Goal: Find specific page/section: Locate a particular part of the current website

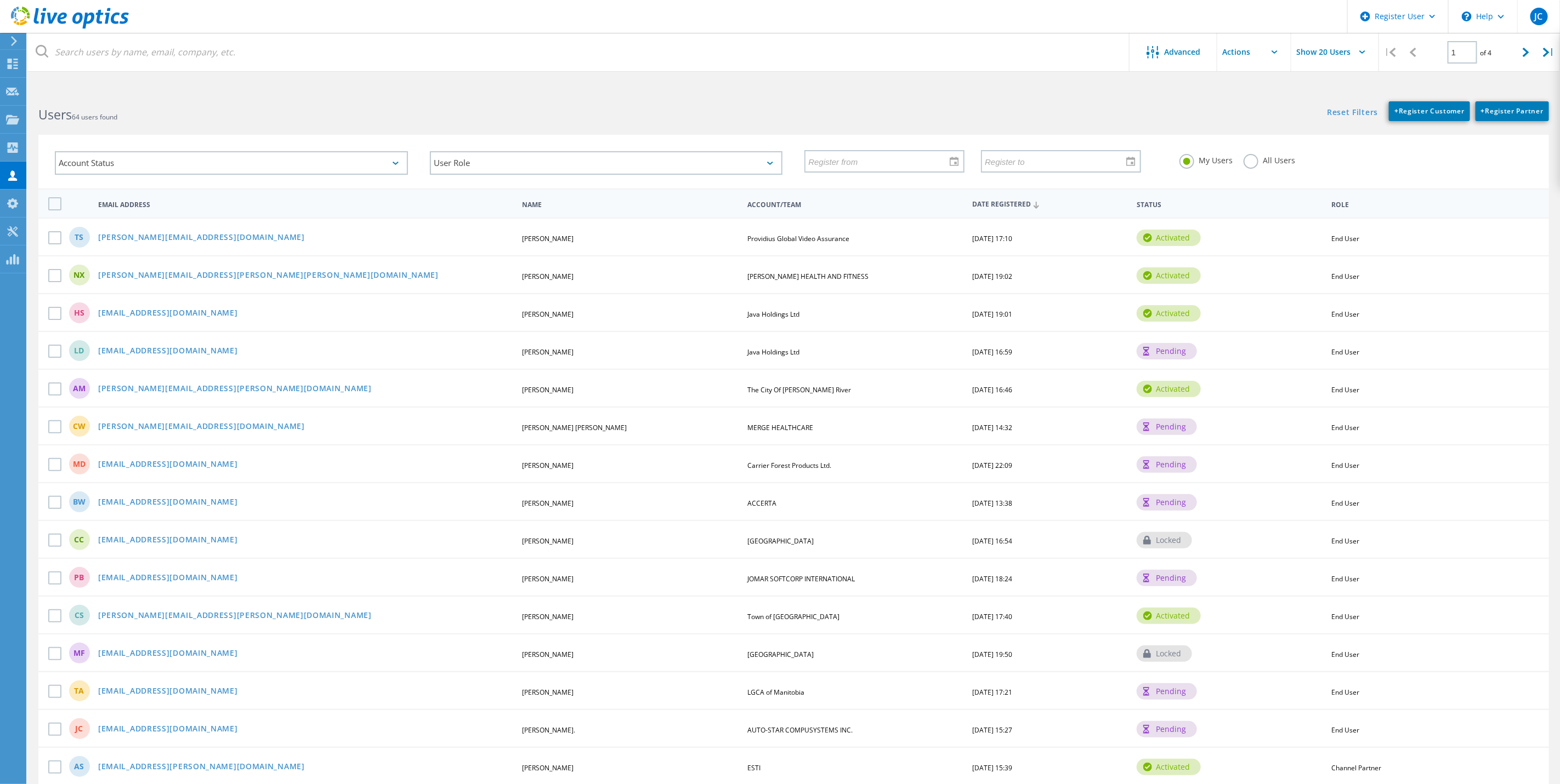
click at [1270, 186] on div "Account Status Activated Pending Activation Pending Password Reset Activated No…" at bounding box center [793, 162] width 1510 height 53
click at [1263, 155] on label "All Users" at bounding box center [1269, 159] width 52 height 11
click at [0, 0] on input "All Users" at bounding box center [0, 0] width 0 height 0
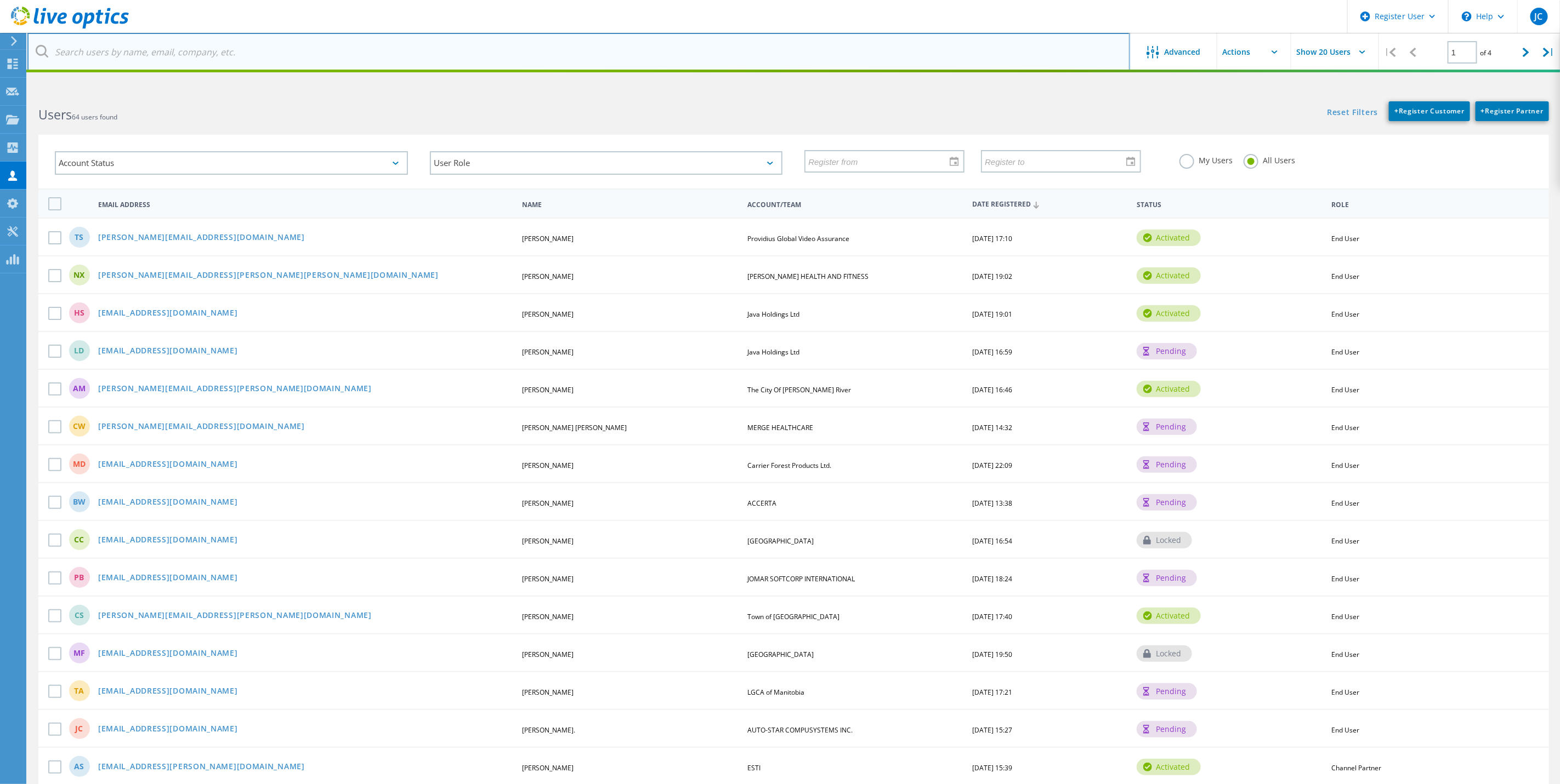
drag, startPoint x: 591, startPoint y: 34, endPoint x: 592, endPoint y: 42, distance: 8.1
click at [591, 34] on input "text" at bounding box center [578, 52] width 1102 height 38
click at [592, 42] on input "text" at bounding box center [578, 52] width 1102 height 38
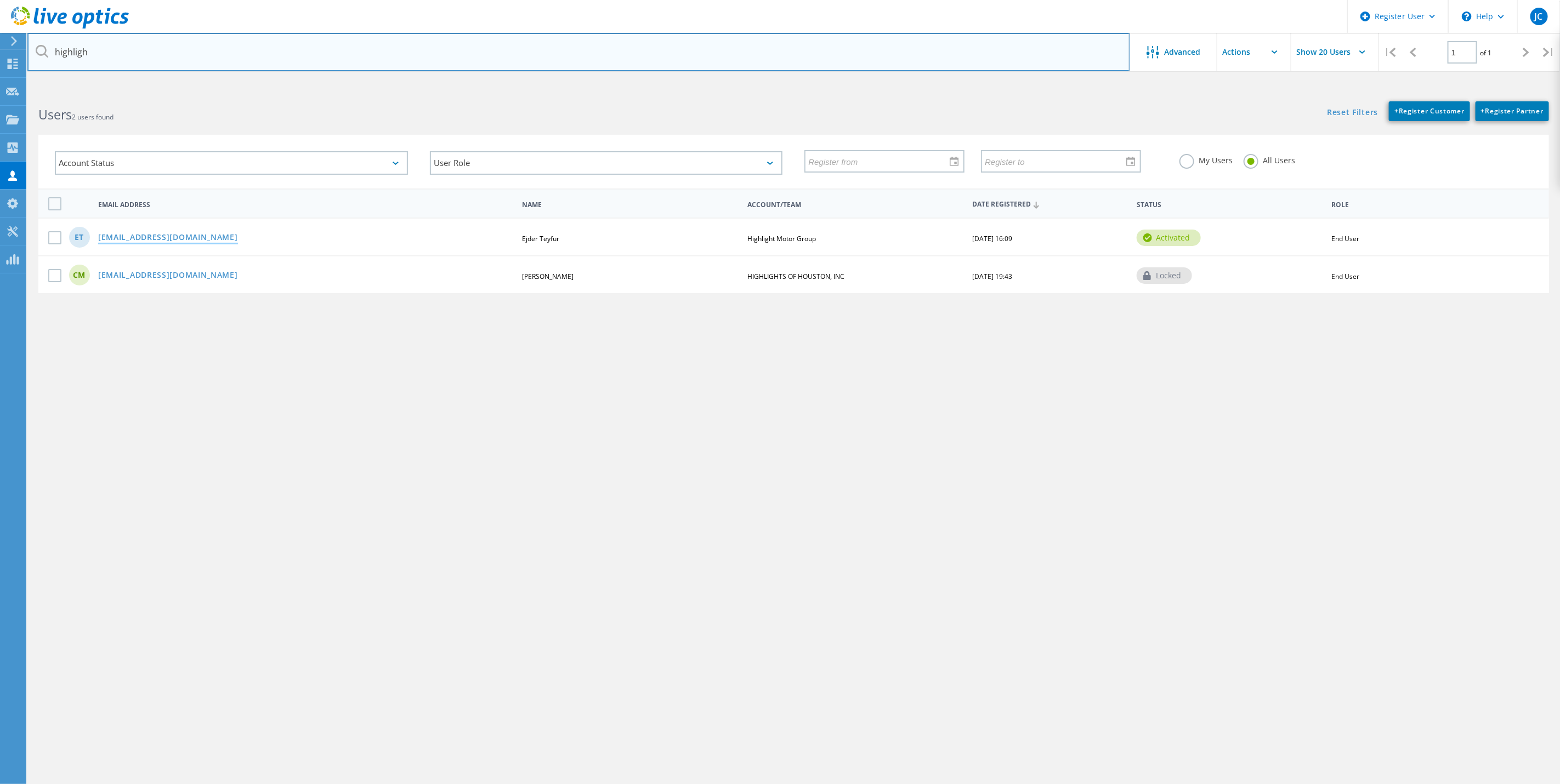
type input "highligh"
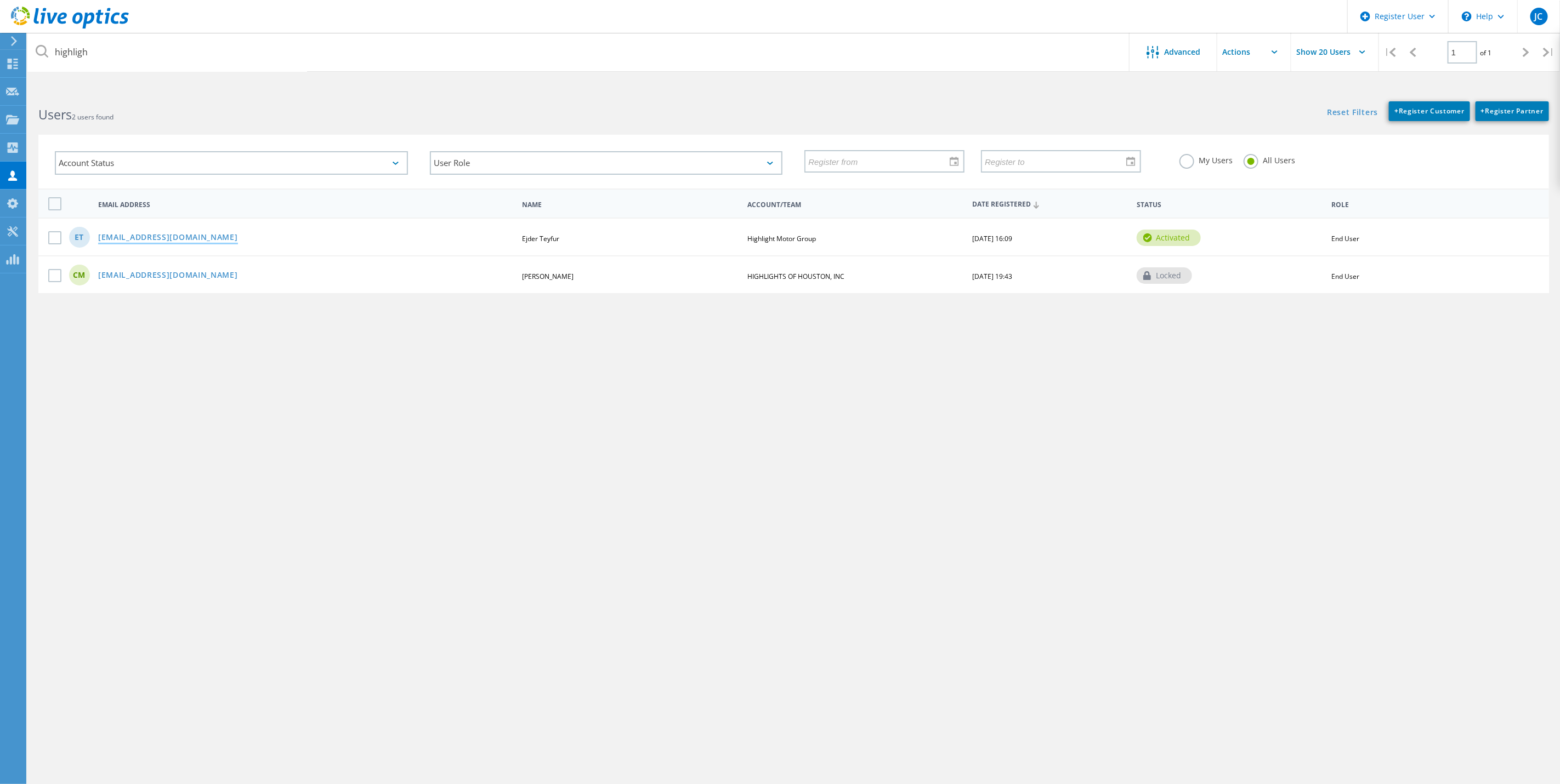
click at [200, 233] on link "[EMAIL_ADDRESS][DOMAIN_NAME]" at bounding box center [168, 238] width 140 height 9
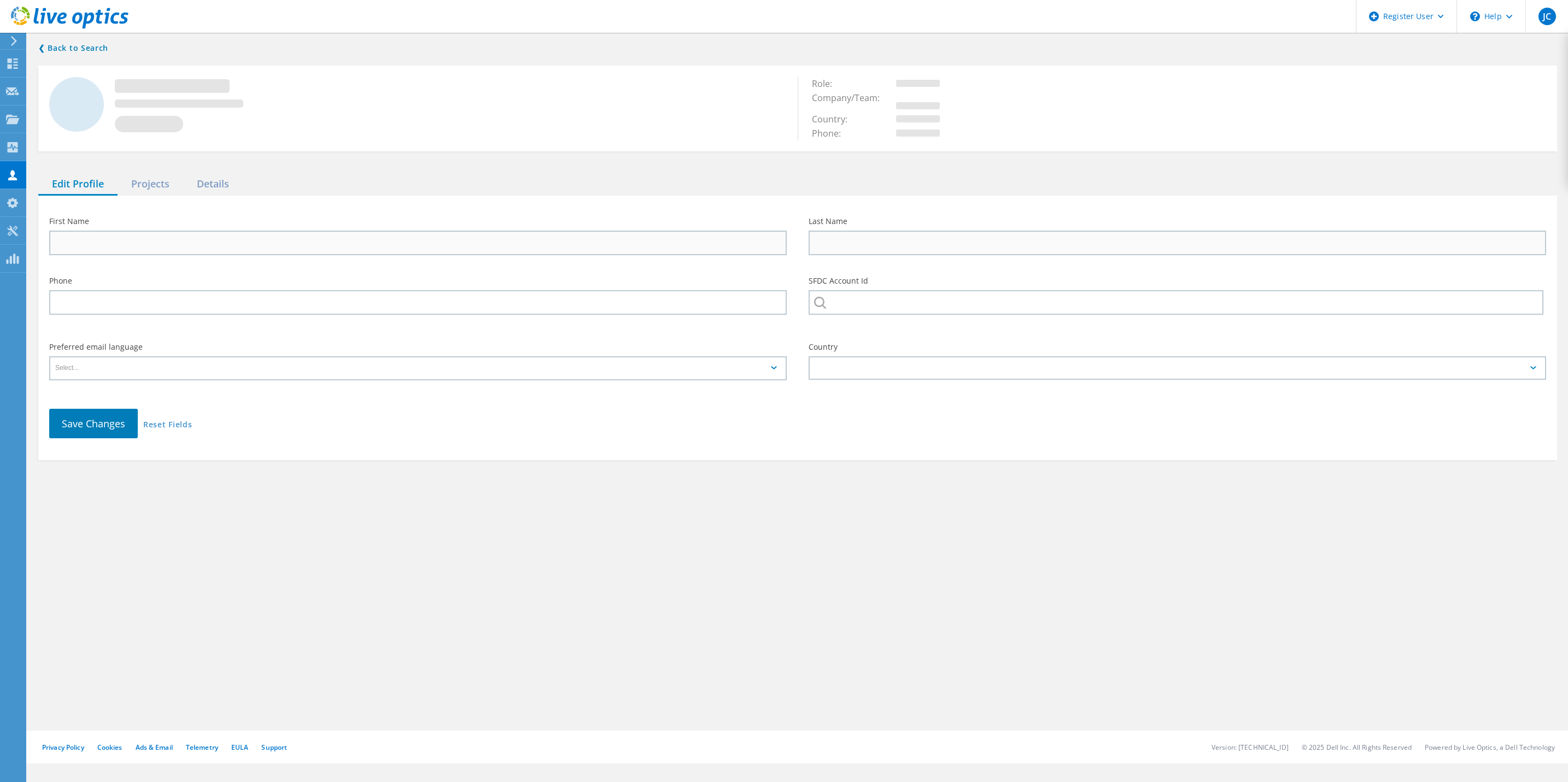
type input "Ejder"
type input "Teyfur"
type input "Highlight Motor Group"
type input "English"
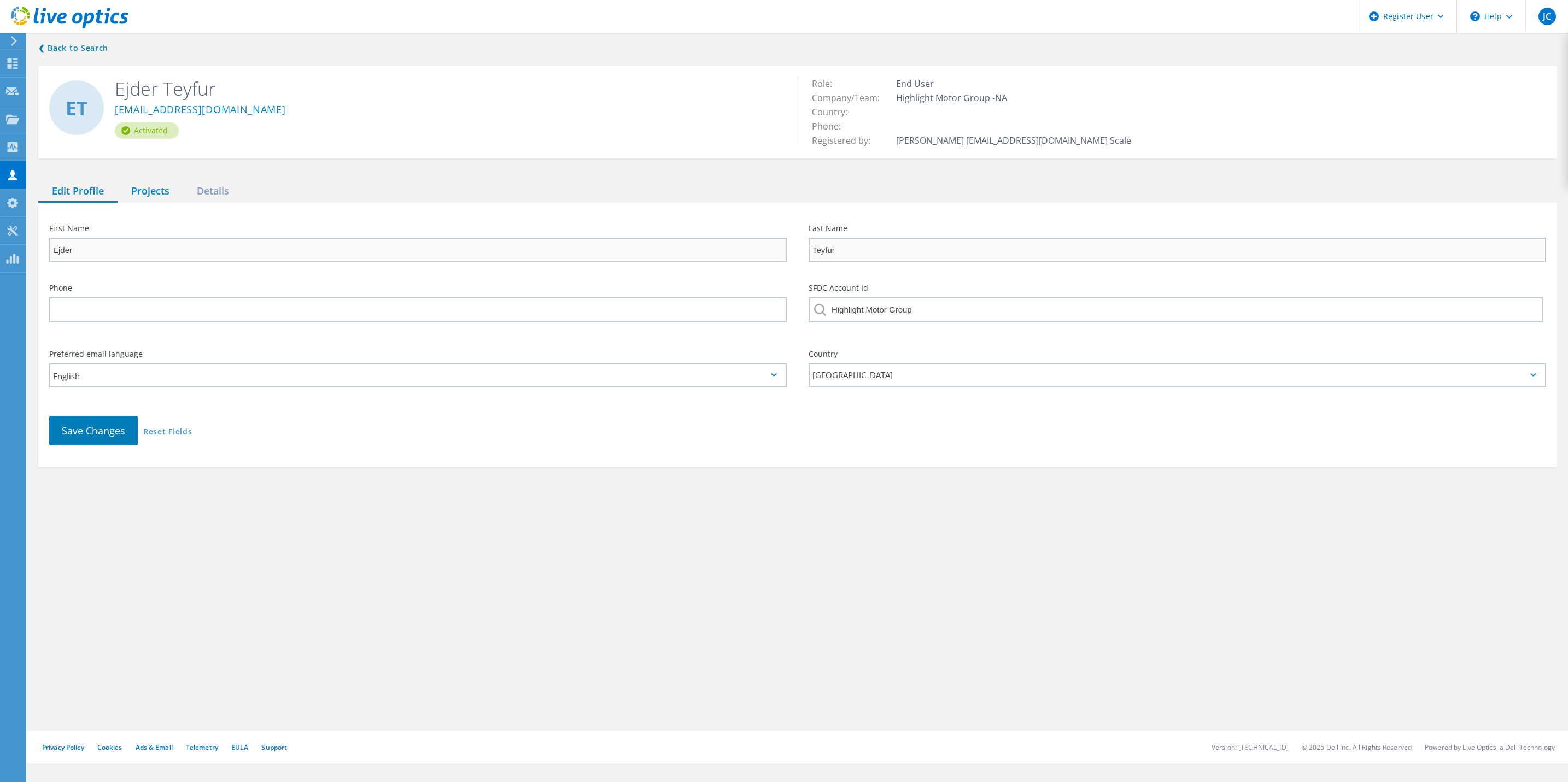
click at [143, 197] on div "Projects" at bounding box center [151, 191] width 65 height 22
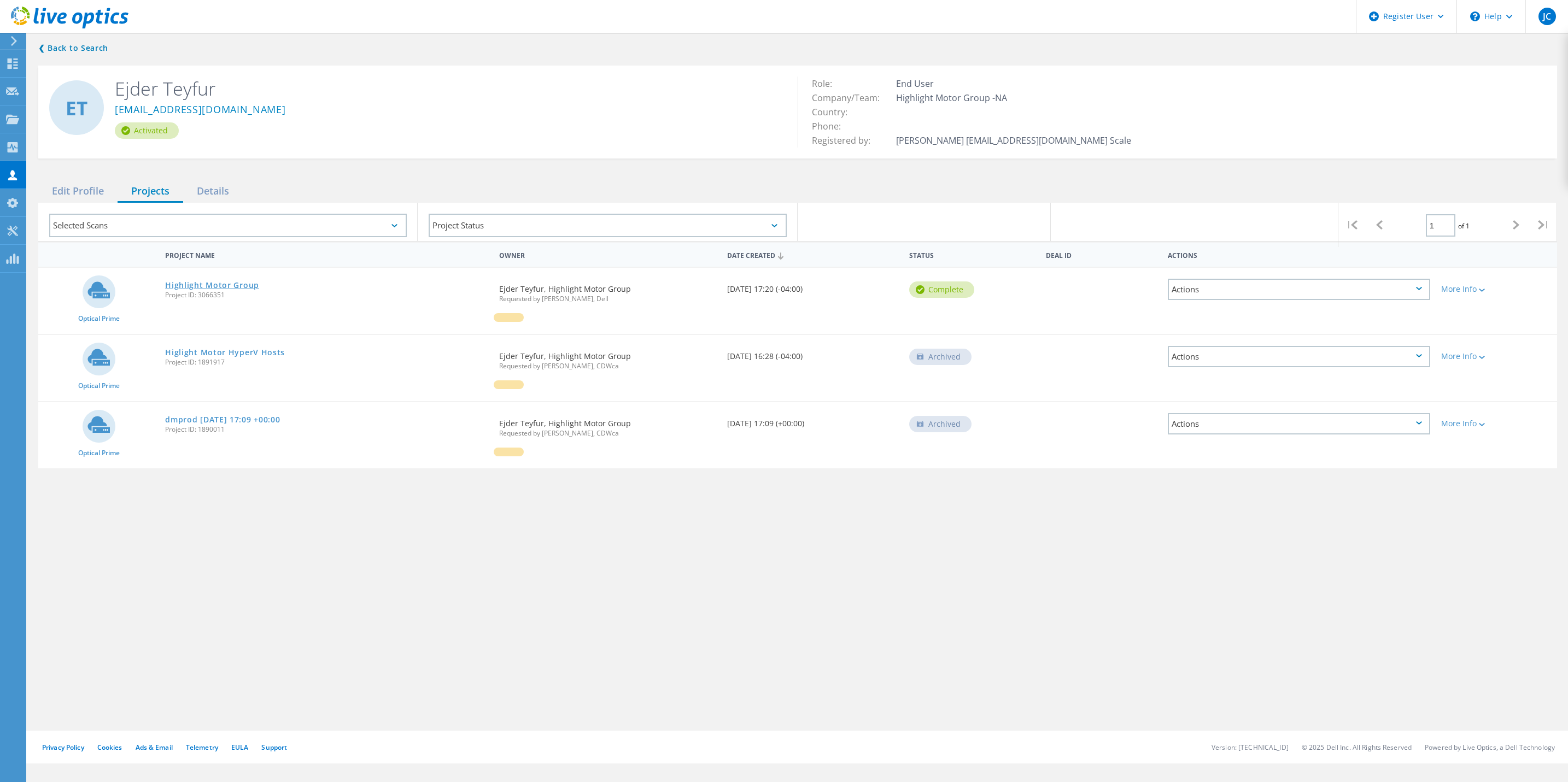
click at [231, 281] on link "Highlight Motor Group" at bounding box center [212, 285] width 94 height 8
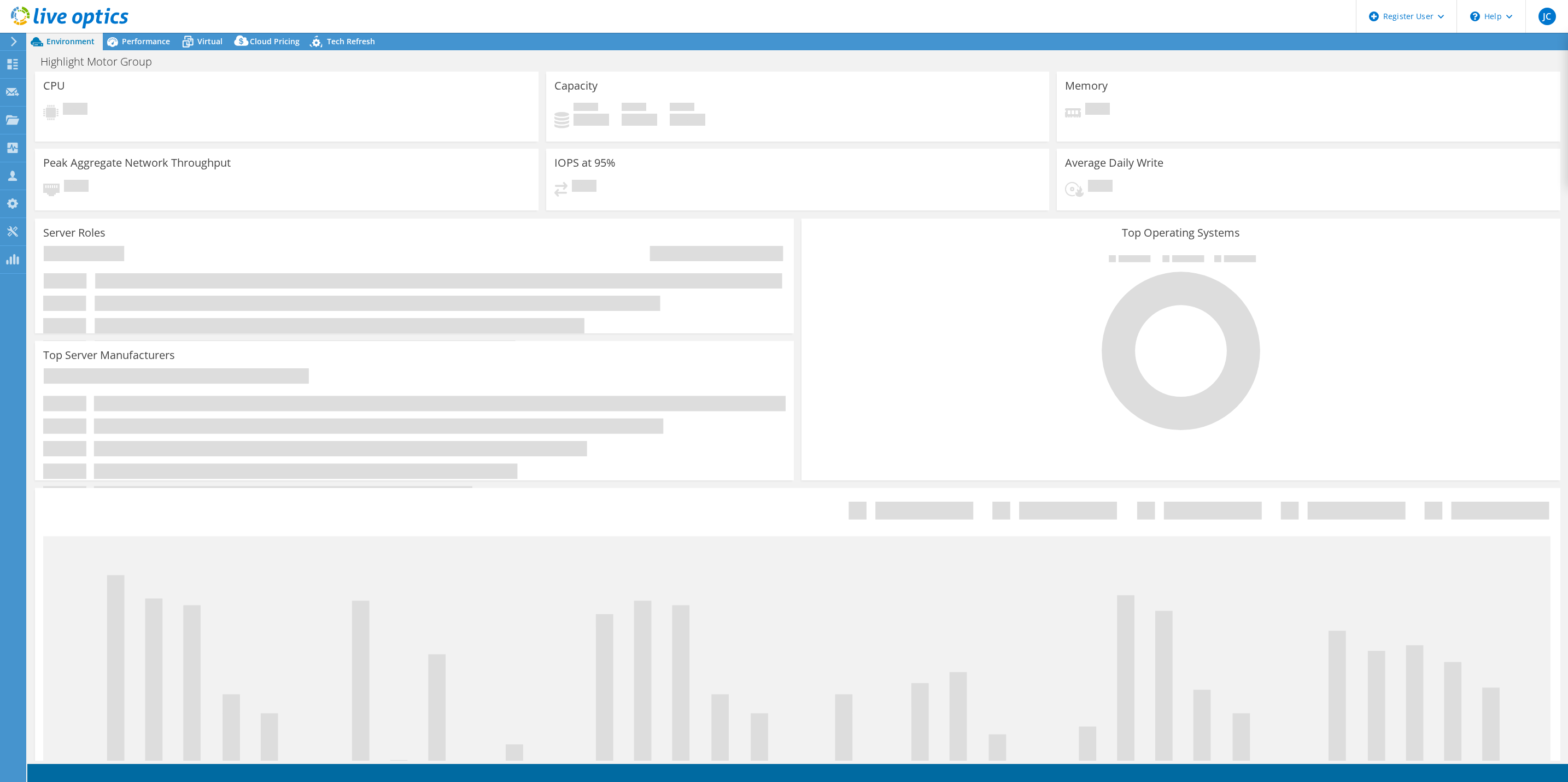
select select "USD"
select select "[GEOGRAPHIC_DATA]"
select select "CAD"
